Goal: Communication & Community: Ask a question

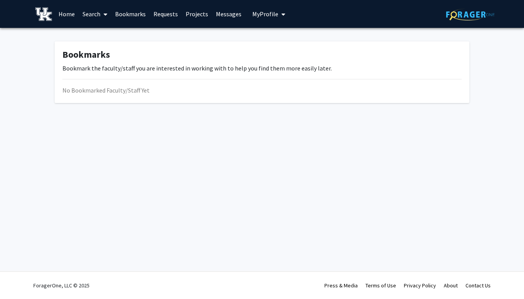
click at [221, 16] on link "Messages" at bounding box center [228, 13] width 33 height 27
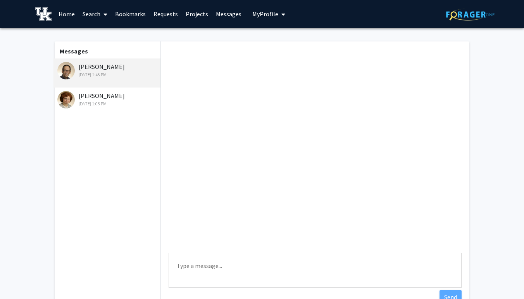
scroll to position [224, 0]
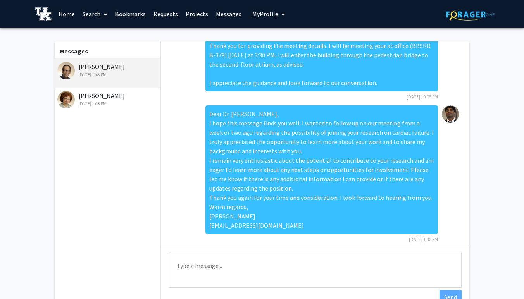
click at [199, 18] on link "Projects" at bounding box center [197, 13] width 30 height 27
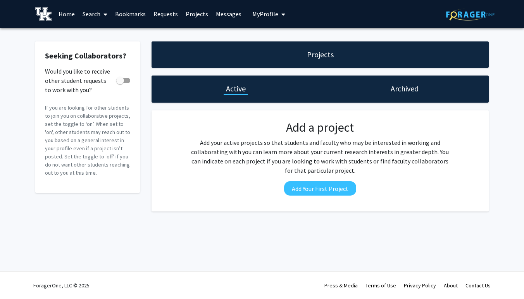
click at [164, 19] on link "Requests" at bounding box center [166, 13] width 32 height 27
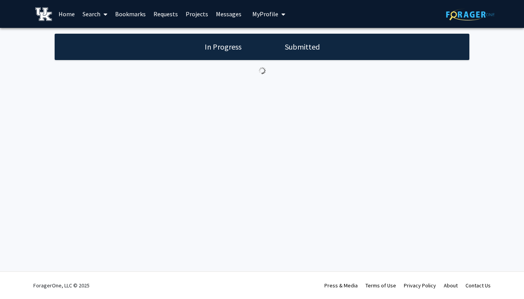
click at [147, 19] on link "Bookmarks" at bounding box center [130, 13] width 38 height 27
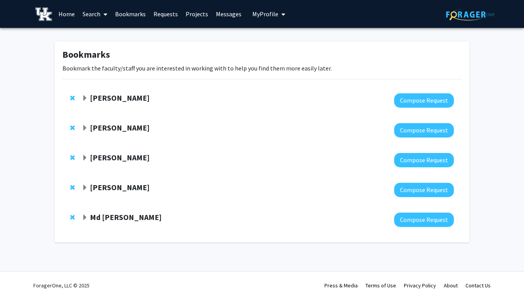
click at [125, 103] on div at bounding box center [268, 100] width 372 height 14
click at [398, 96] on button "Compose Request" at bounding box center [424, 100] width 60 height 14
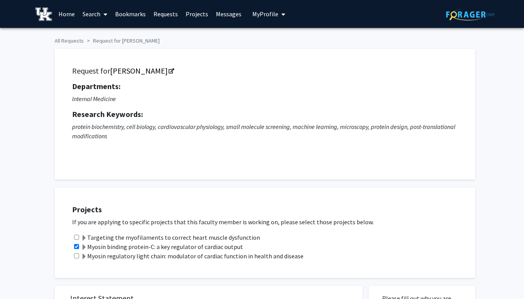
checkbox input "true"
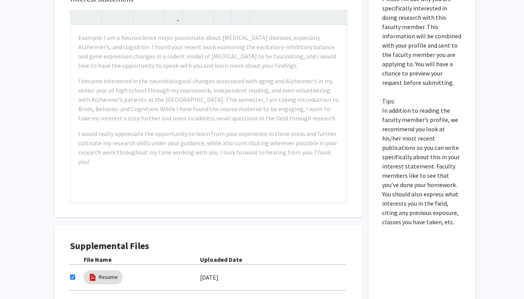
scroll to position [298, 0]
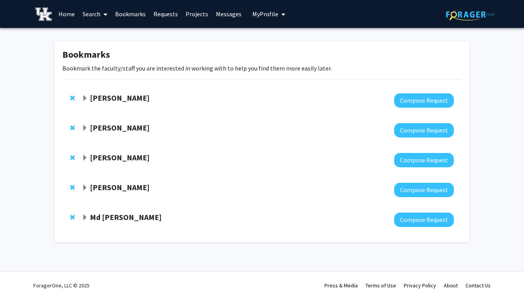
click at [263, 15] on span "My Profile" at bounding box center [265, 14] width 26 height 8
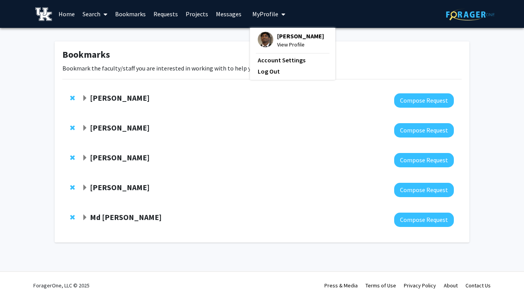
click at [233, 16] on link "Messages" at bounding box center [228, 13] width 33 height 27
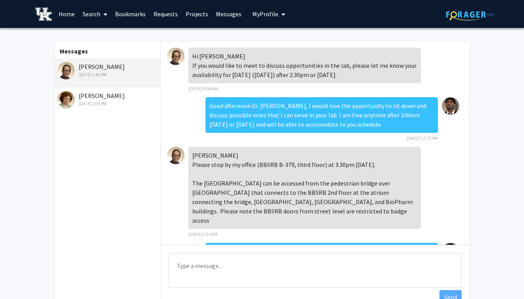
scroll to position [224, 0]
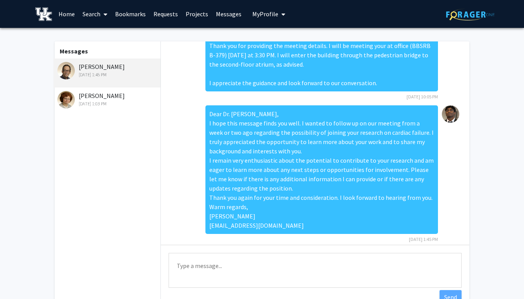
click at [193, 16] on link "Projects" at bounding box center [197, 13] width 30 height 27
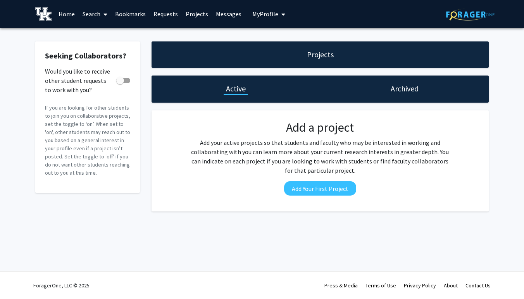
click at [214, 15] on link "Messages" at bounding box center [228, 13] width 33 height 27
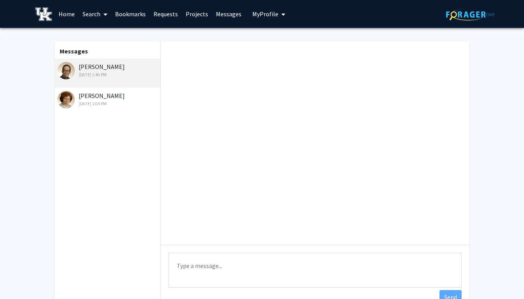
scroll to position [224, 0]
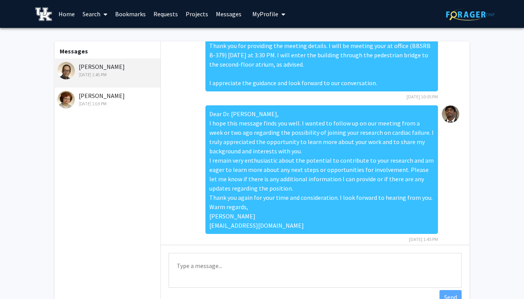
click at [88, 102] on div "[DATE] 1:03 PM" at bounding box center [107, 103] width 101 height 7
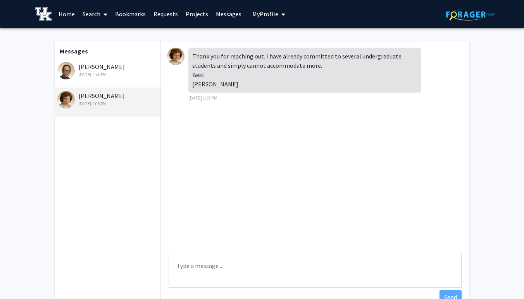
click at [188, 12] on link "Projects" at bounding box center [197, 13] width 30 height 27
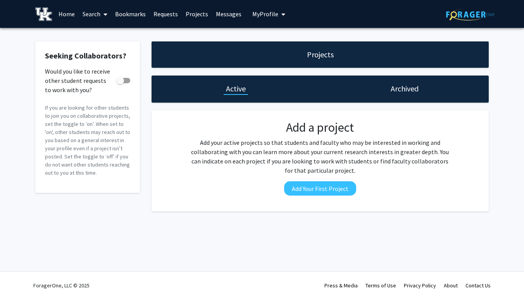
click at [161, 15] on link "Requests" at bounding box center [166, 13] width 32 height 27
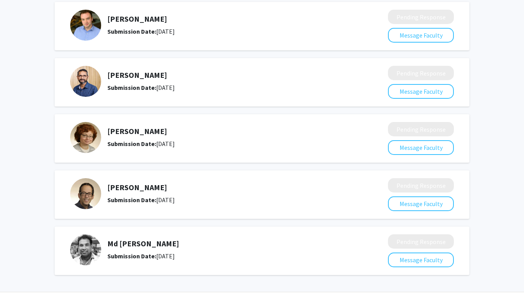
scroll to position [64, 0]
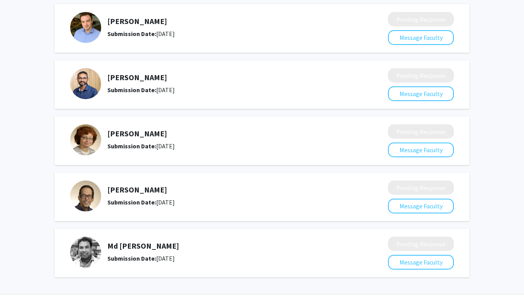
click at [111, 196] on div "[PERSON_NAME] Submission Date: [DATE]" at bounding box center [227, 196] width 240 height 22
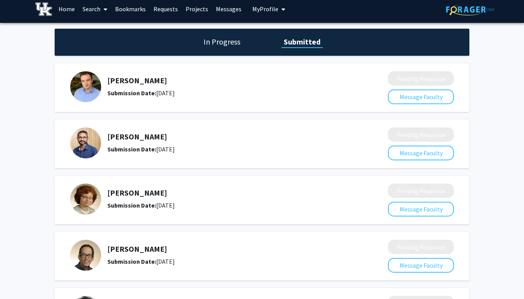
scroll to position [0, 0]
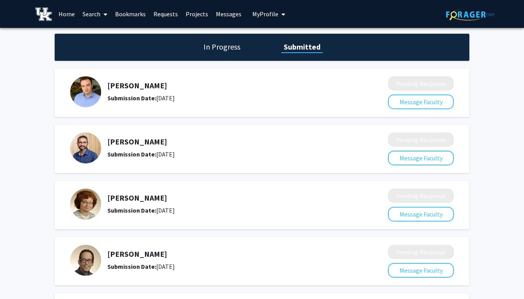
click at [223, 48] on h1 "In Progress" at bounding box center [221, 46] width 41 height 11
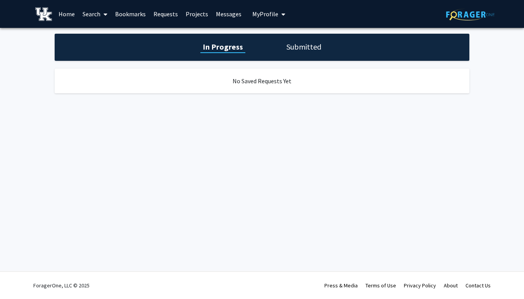
click at [317, 54] on div "In Progress Submitted" at bounding box center [262, 47] width 415 height 27
click at [304, 51] on h1 "Submitted" at bounding box center [304, 46] width 40 height 11
